Goal: Information Seeking & Learning: Learn about a topic

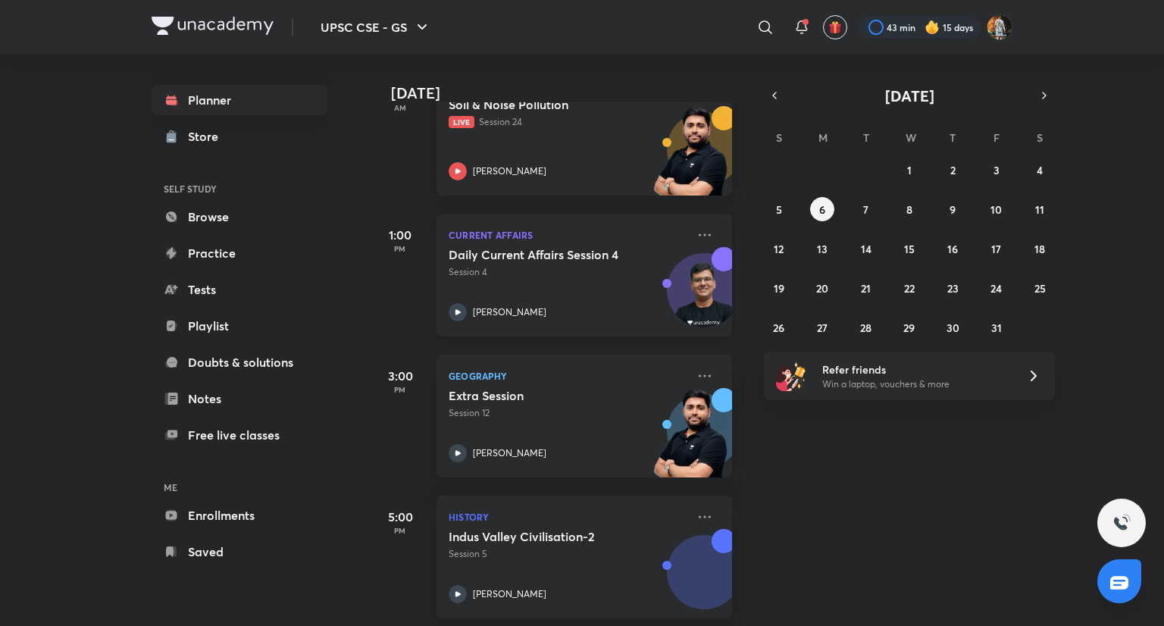
scroll to position [415, 0]
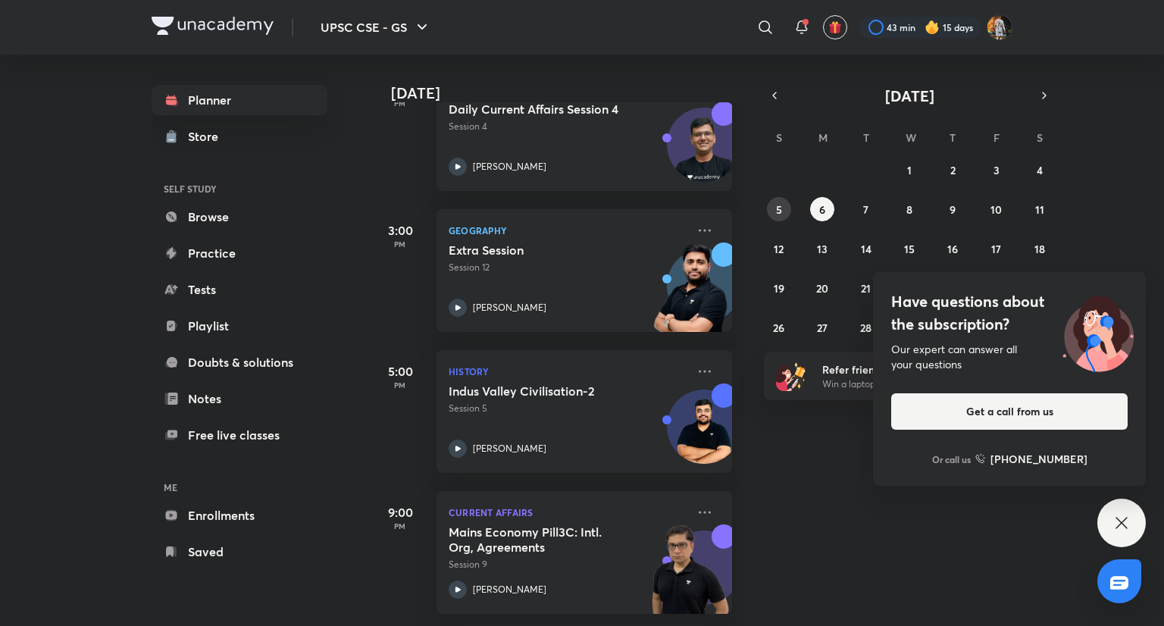
click at [786, 219] on div "28 29 30 1 2 3 4 5 6 7 8 9 10 11 12 13 14 15 16 17 18 19 20 21 22 23 24 25 26 2…" at bounding box center [909, 249] width 291 height 182
click at [772, 205] on button "5" at bounding box center [779, 209] width 24 height 24
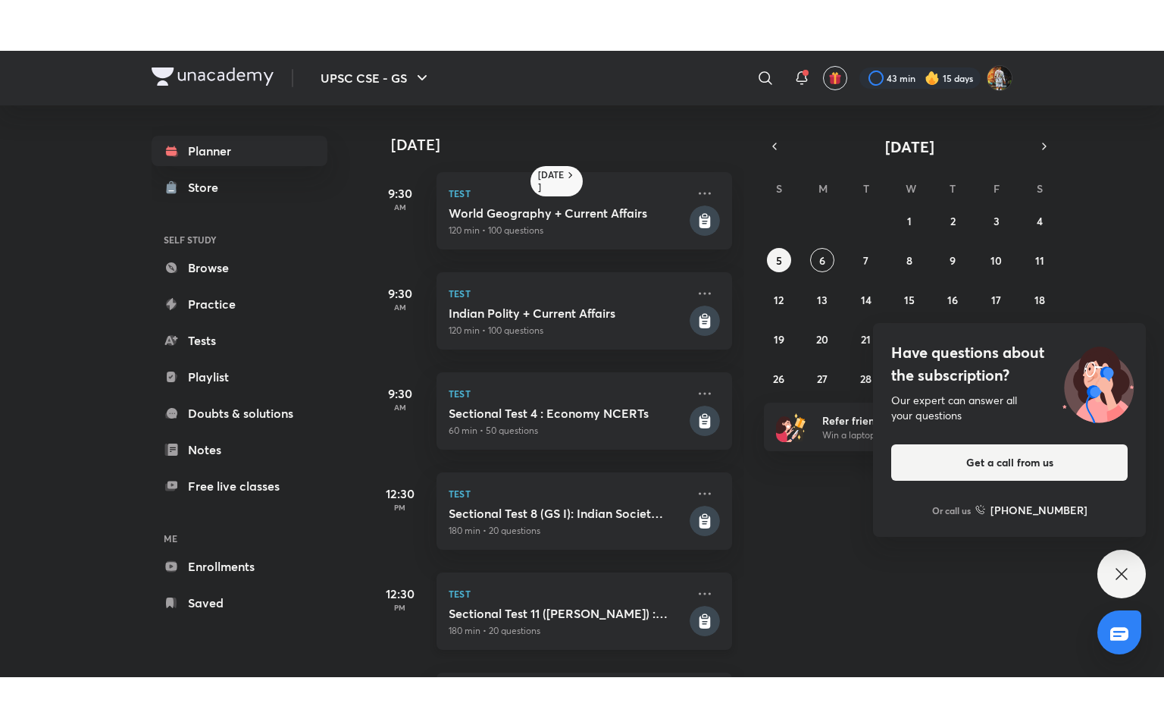
scroll to position [483, 0]
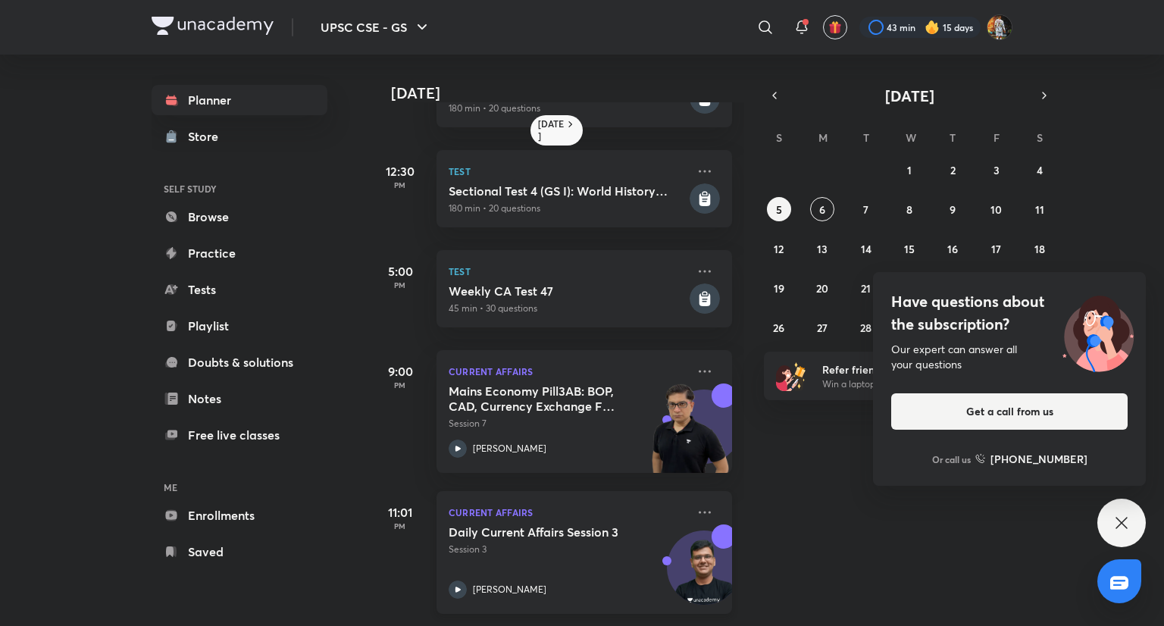
click at [519, 554] on p "Session 3" at bounding box center [568, 550] width 238 height 14
click at [613, 417] on p "Session 7" at bounding box center [568, 424] width 238 height 14
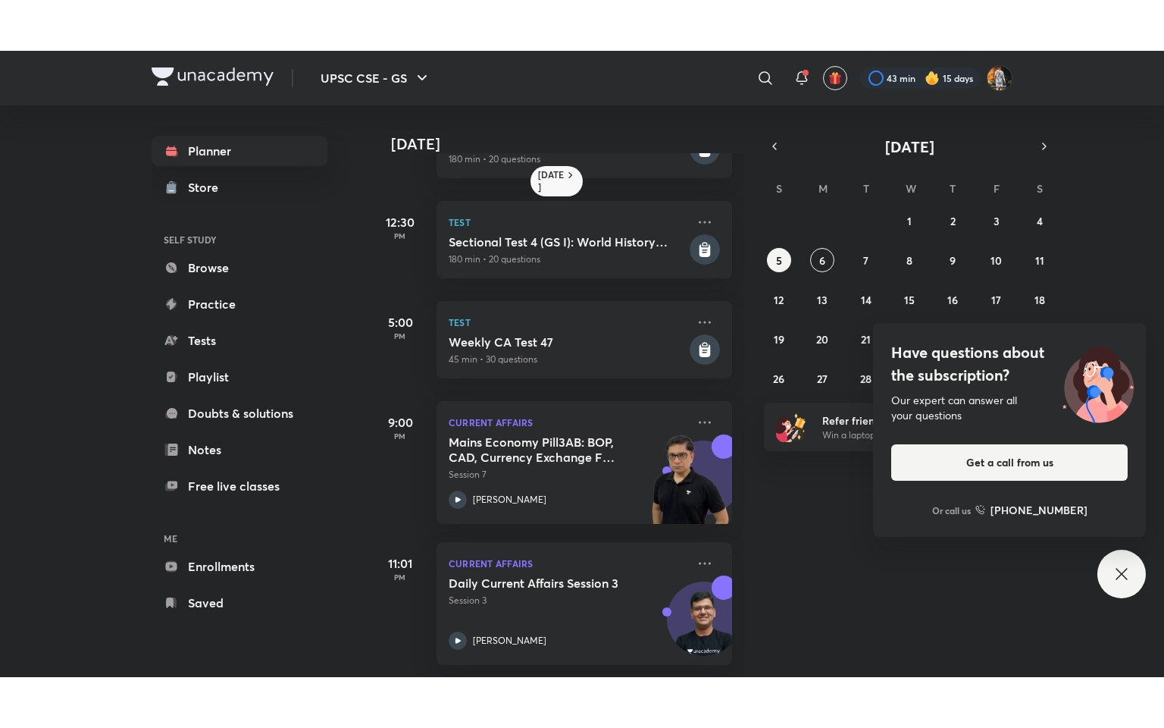
scroll to position [381, 0]
